Goal: Task Accomplishment & Management: Complete application form

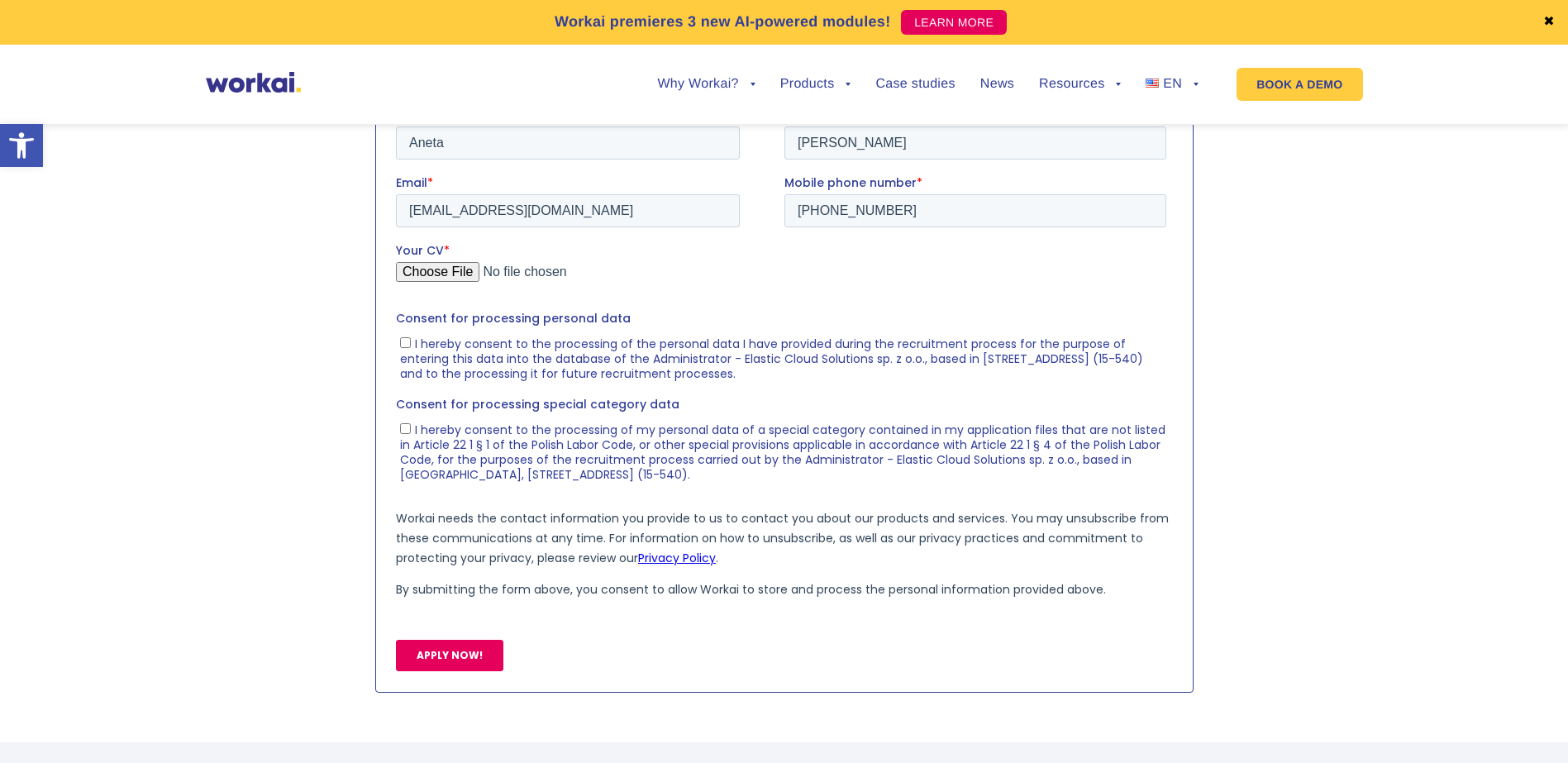
scroll to position [1777, 0]
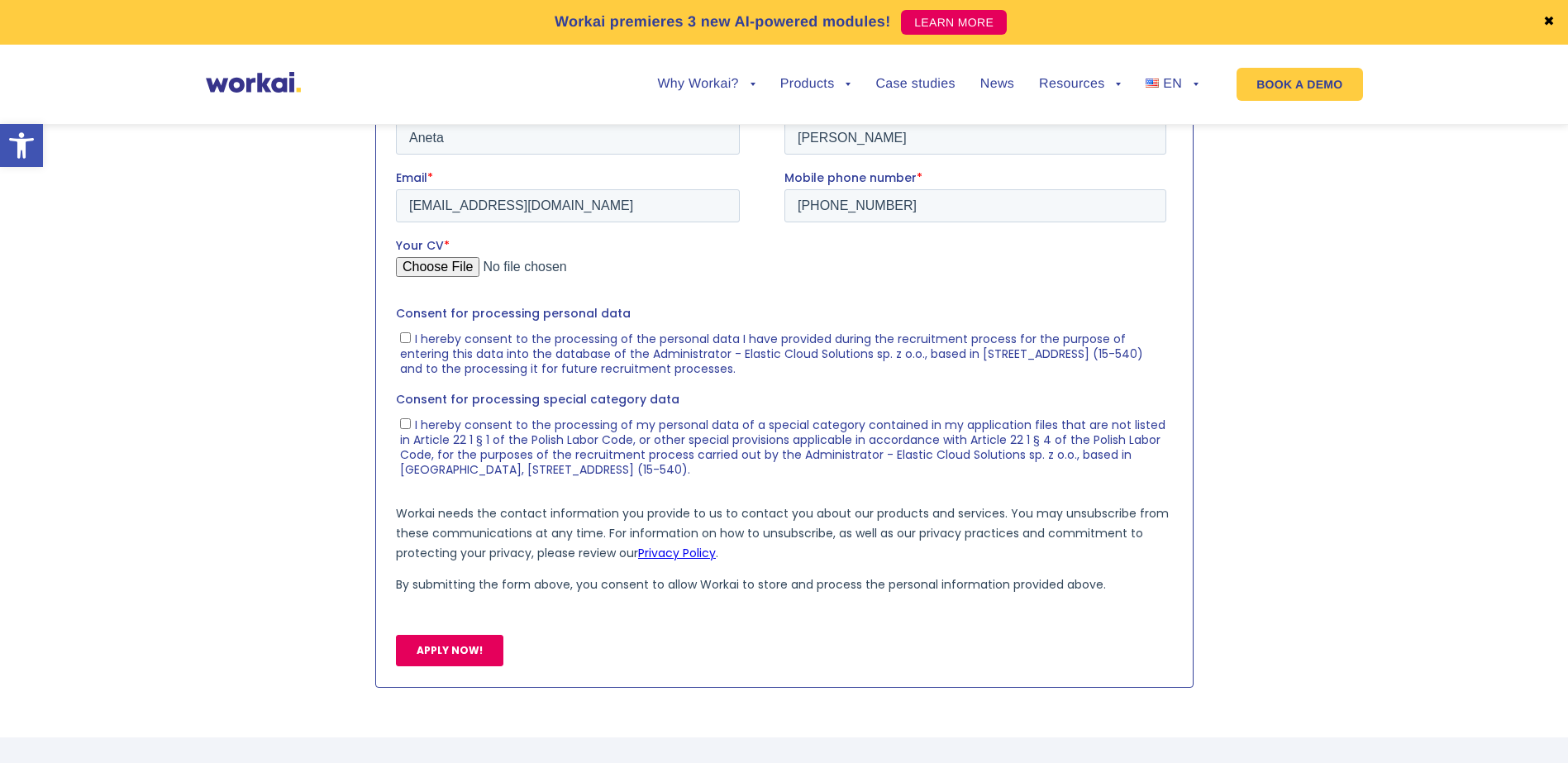
click at [658, 355] on span "I hereby consent to the processing of the personal data I have provided during …" at bounding box center [771, 352] width 743 height 47
click at [410, 342] on input "I hereby consent to the processing of the personal data I have provided during …" at bounding box center [405, 337] width 11 height 11
checkbox input "true"
click at [476, 440] on span "I hereby consent to the processing of my personal data of a special category co…" at bounding box center [782, 446] width 766 height 61
click at [410, 428] on input "I hereby consent to the processing of my personal data of a special category co…" at bounding box center [405, 423] width 11 height 11
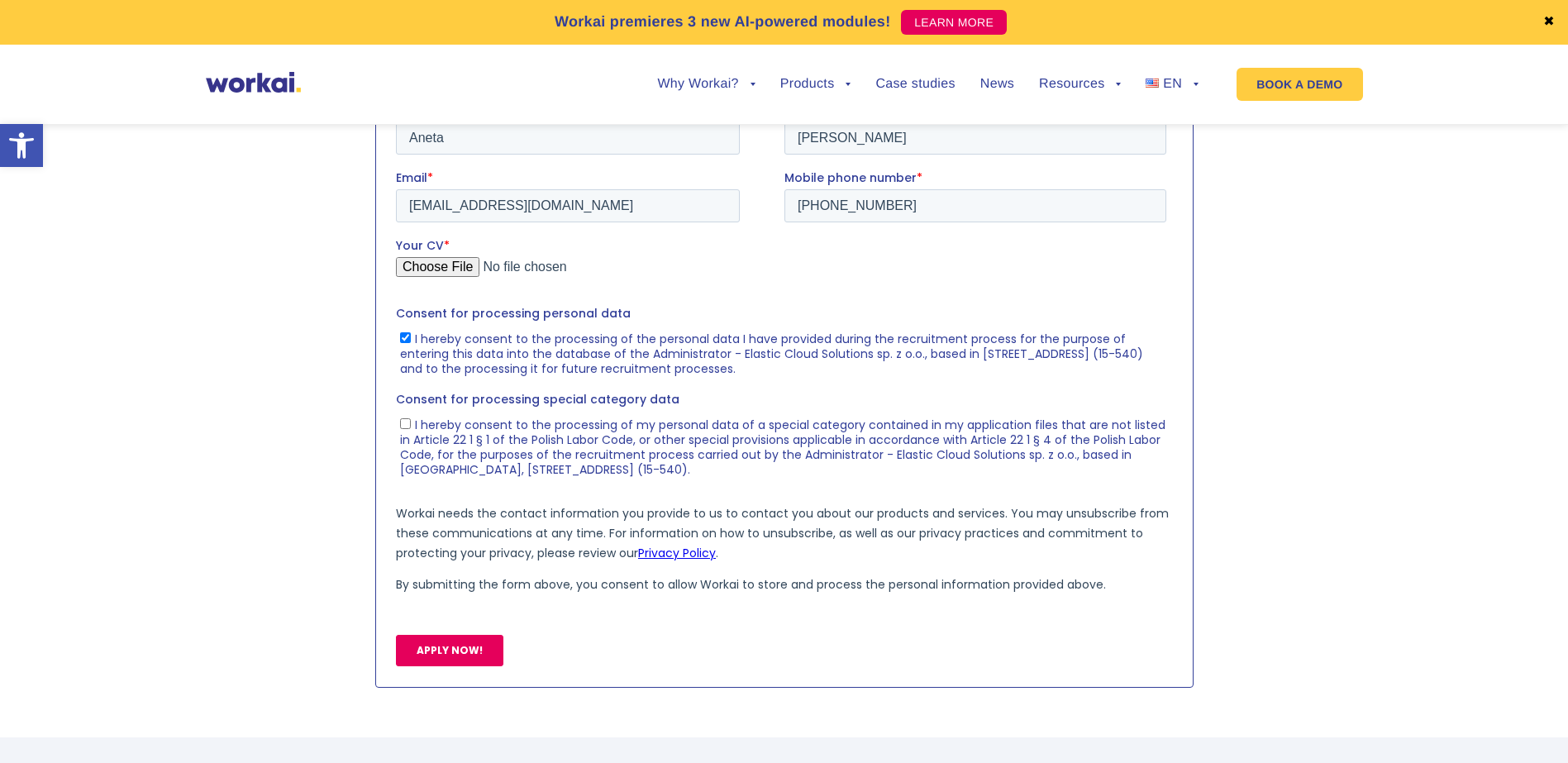
checkbox input "true"
click at [304, 501] on section at bounding box center [784, 384] width 1568 height 623
click at [446, 261] on input "Your CV *" at bounding box center [780, 273] width 770 height 33
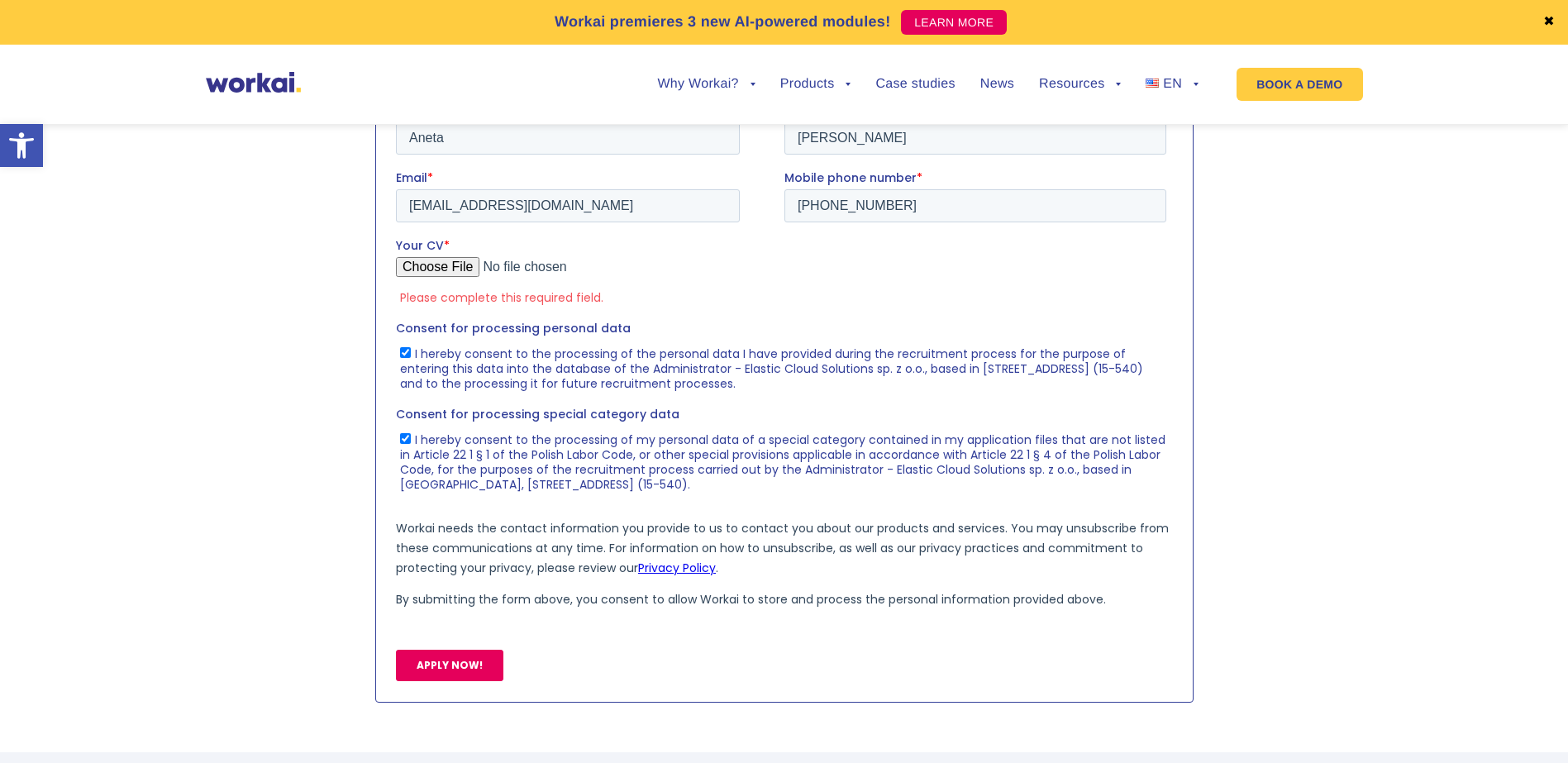
type input "C:\fakepath\aneta_lukowska_cv_ux_designer.pdf"
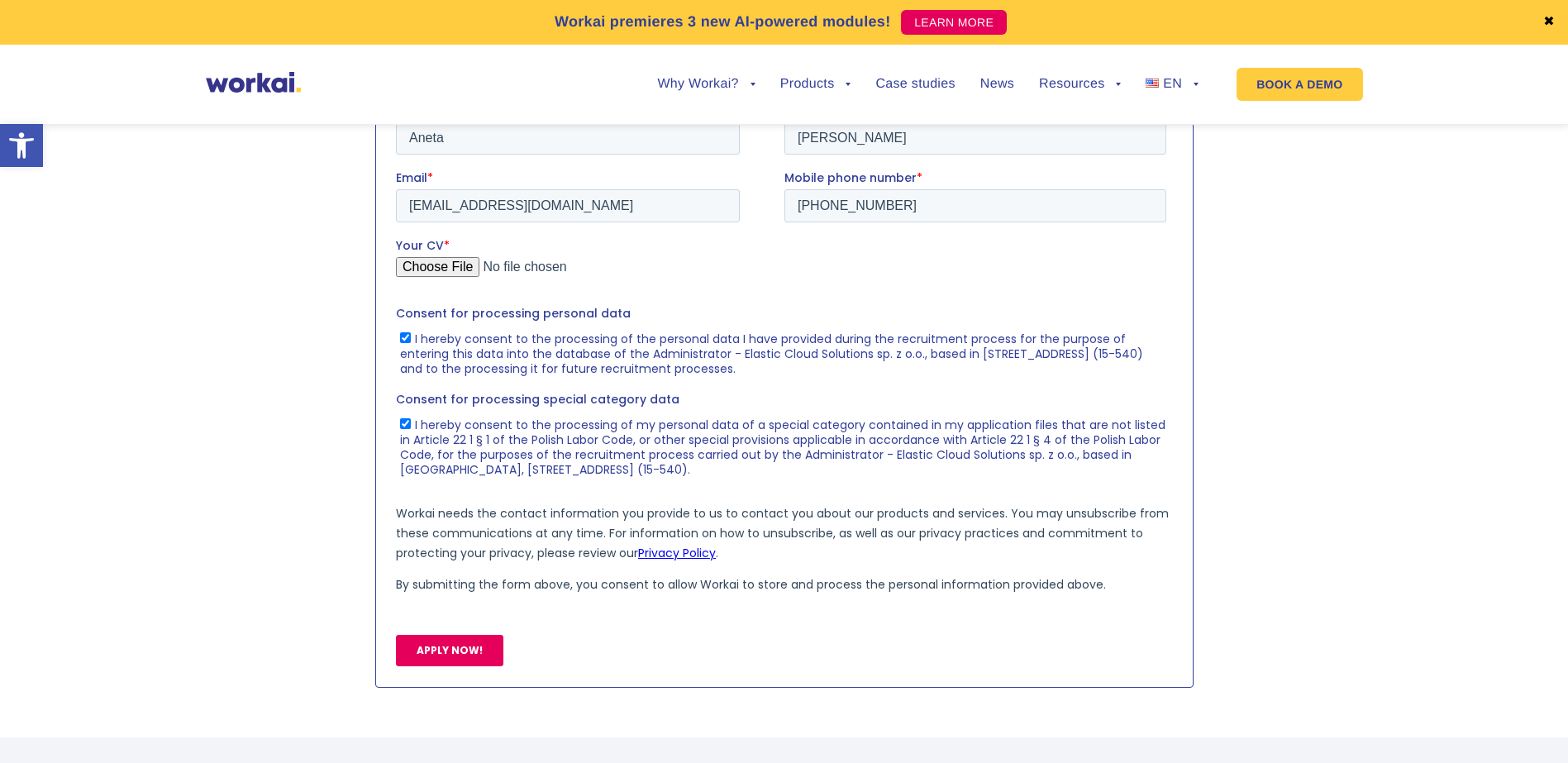
click at [401, 258] on input "Your CV *" at bounding box center [780, 273] width 770 height 33
click at [456, 653] on input "APPLY NOW!" at bounding box center [449, 650] width 108 height 31
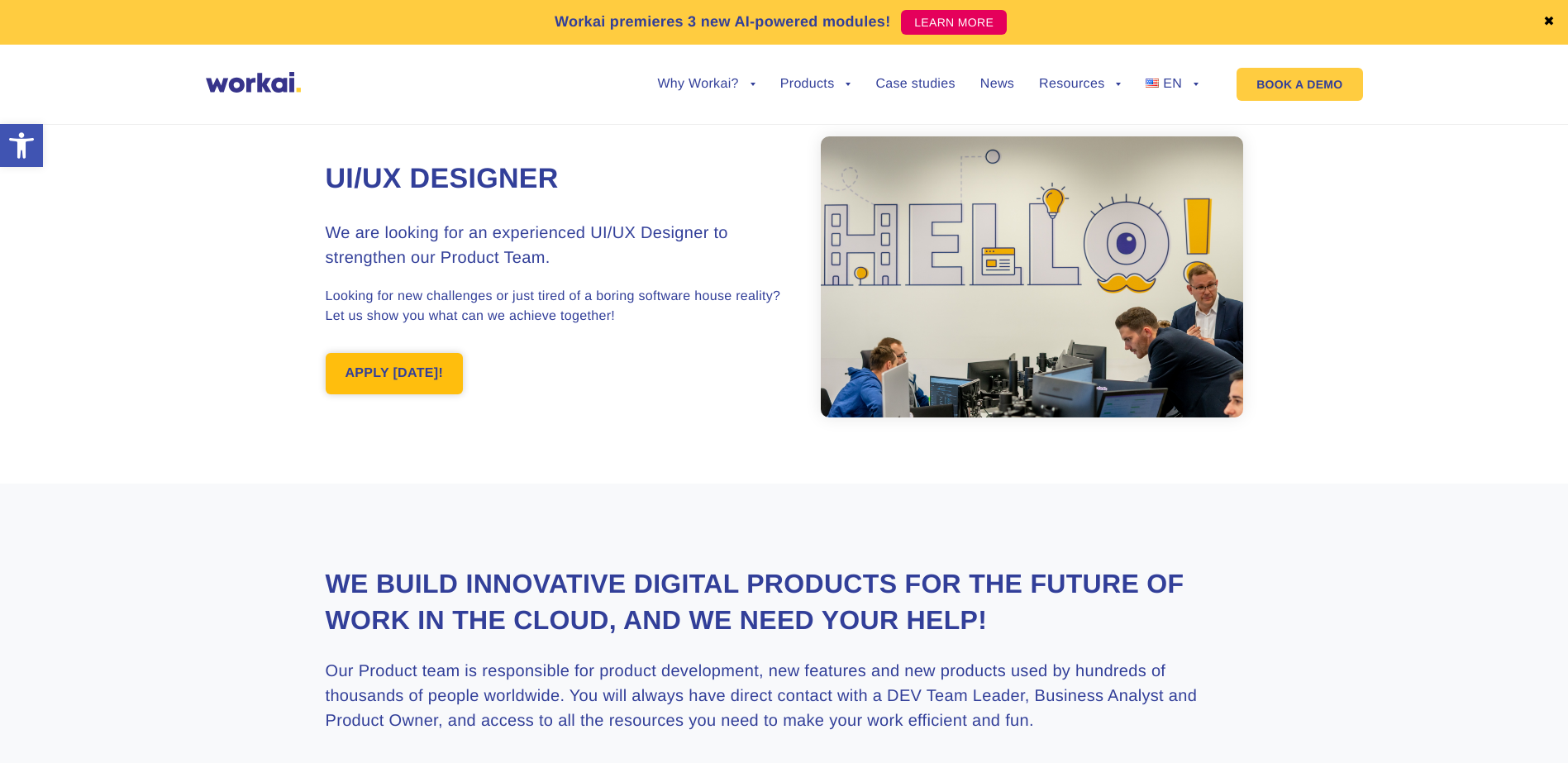
scroll to position [0, 0]
